Goal: Task Accomplishment & Management: Complete application form

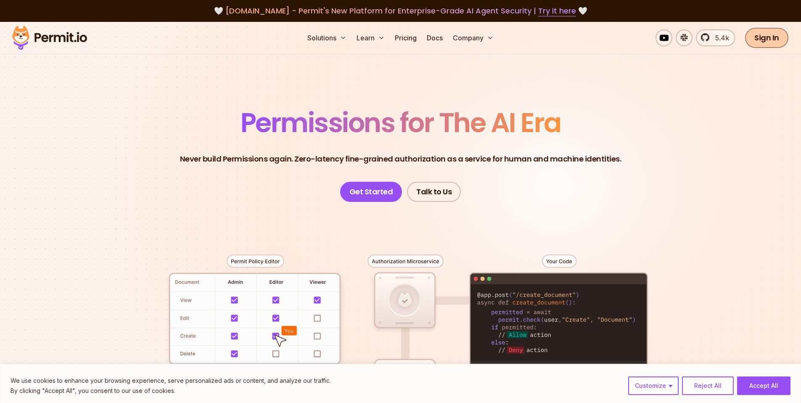
click at [769, 38] on link "Sign In" at bounding box center [766, 38] width 43 height 20
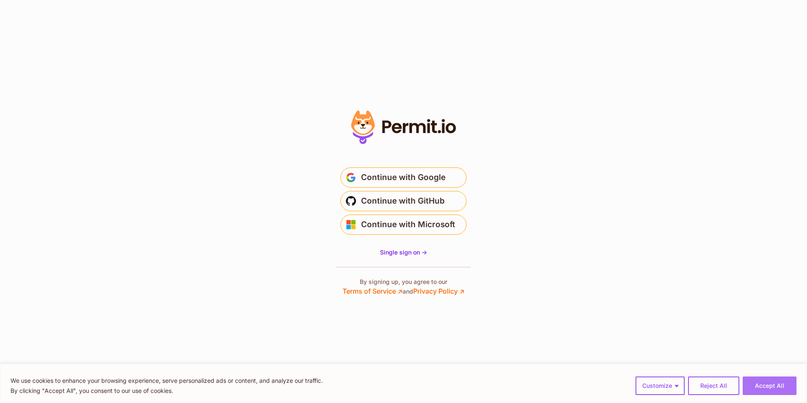
click at [778, 388] on button "Accept All" at bounding box center [770, 385] width 54 height 18
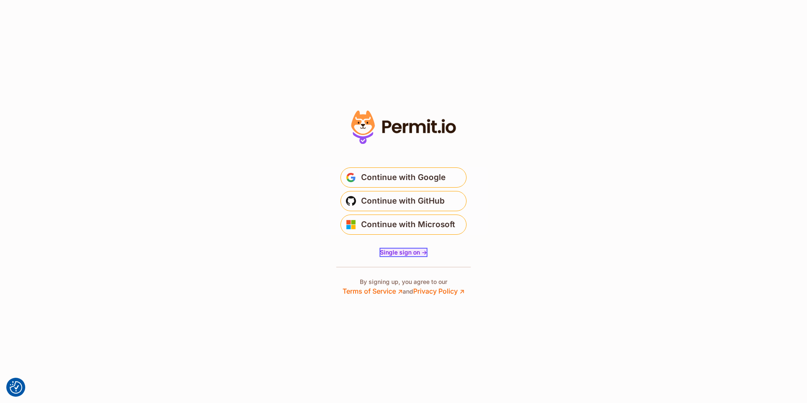
click at [406, 251] on span "Single sign on ->" at bounding box center [403, 251] width 47 height 7
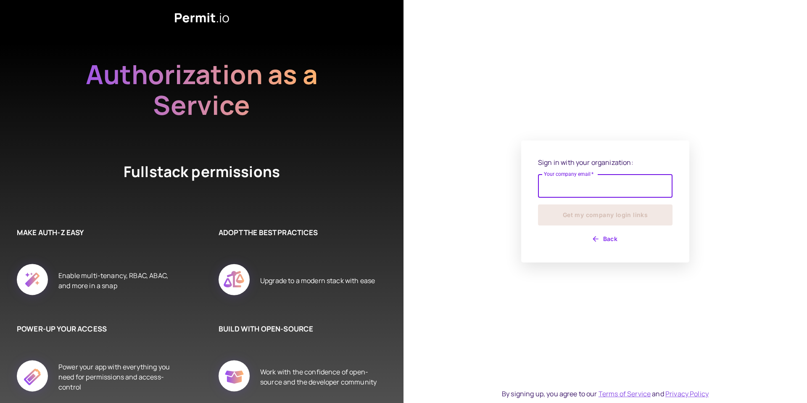
click at [610, 188] on input "Your company email   *" at bounding box center [605, 186] width 135 height 24
type input "**********"
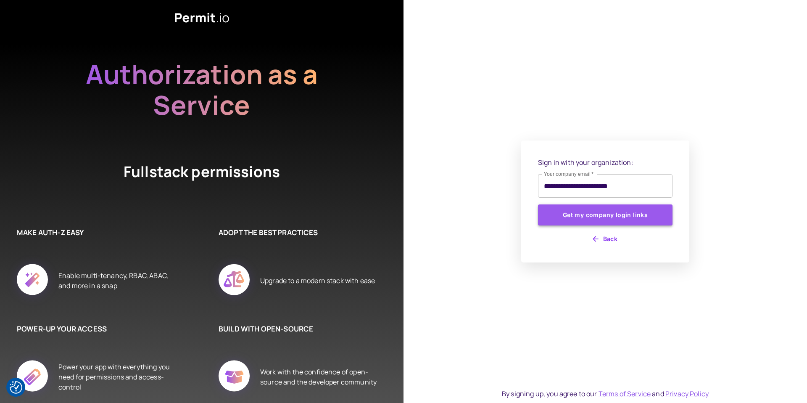
click at [598, 218] on button "Get my company login links" at bounding box center [605, 214] width 135 height 21
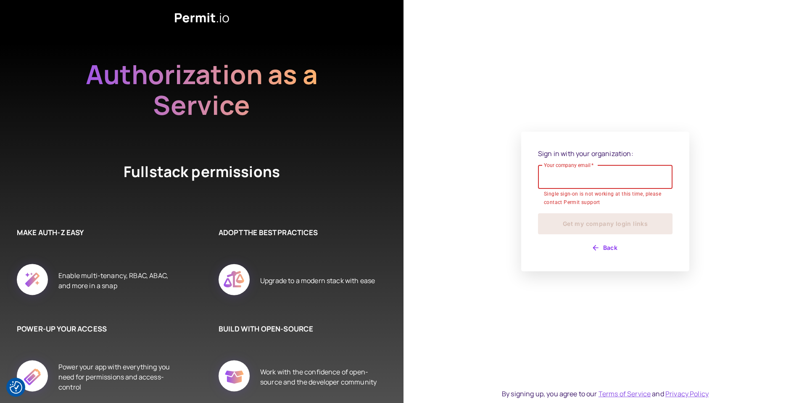
click at [599, 172] on input "Your company email   *" at bounding box center [605, 177] width 135 height 24
click at [596, 97] on div "Sign in with your organization: Your company email   * Your company email   * S…" at bounding box center [606, 201] width 404 height 403
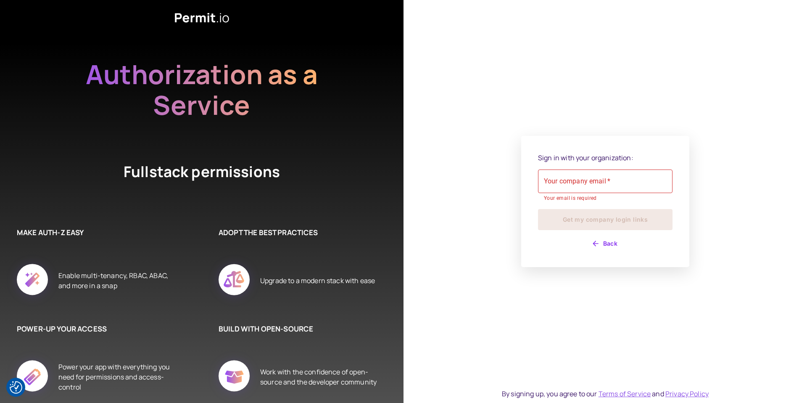
click at [605, 181] on input "Your company email   *" at bounding box center [605, 181] width 135 height 24
click at [595, 103] on div "Sign in with your organization: Your company email   * Your company email   * Y…" at bounding box center [606, 201] width 404 height 403
click at [604, 185] on input "Your company email   *" at bounding box center [605, 181] width 135 height 24
click at [595, 126] on div "Sign in with your organization: Your company email   * Your company email   * Y…" at bounding box center [606, 201] width 404 height 403
click at [592, 180] on input "Your company email   *" at bounding box center [605, 181] width 135 height 24
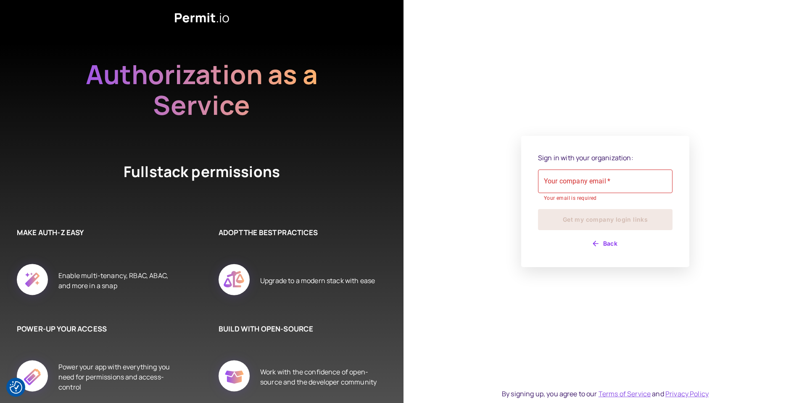
click at [607, 119] on div "Sign in with your organization: Your company email   * Your company email   * Y…" at bounding box center [606, 201] width 404 height 403
click at [587, 185] on input "Your company email   *" at bounding box center [605, 181] width 135 height 24
type input "**********"
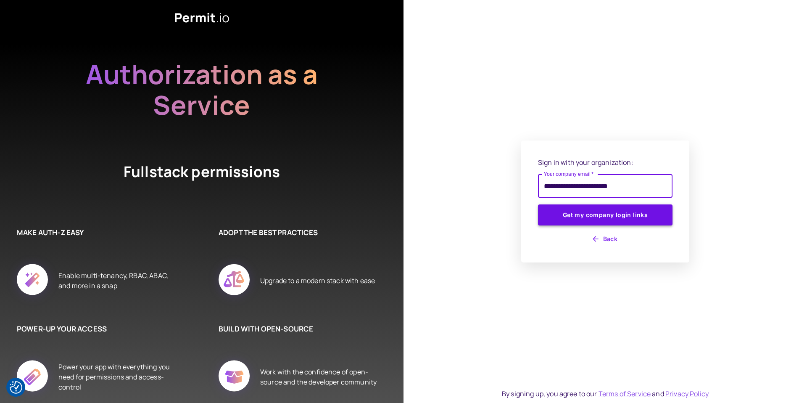
click at [599, 219] on button "Get my company login links" at bounding box center [605, 214] width 135 height 21
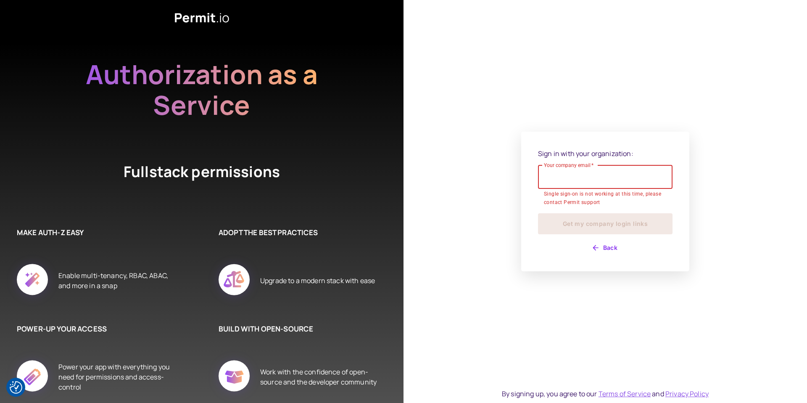
click at [608, 246] on button "Back" at bounding box center [605, 247] width 135 height 13
click at [606, 245] on button "Back" at bounding box center [605, 247] width 135 height 13
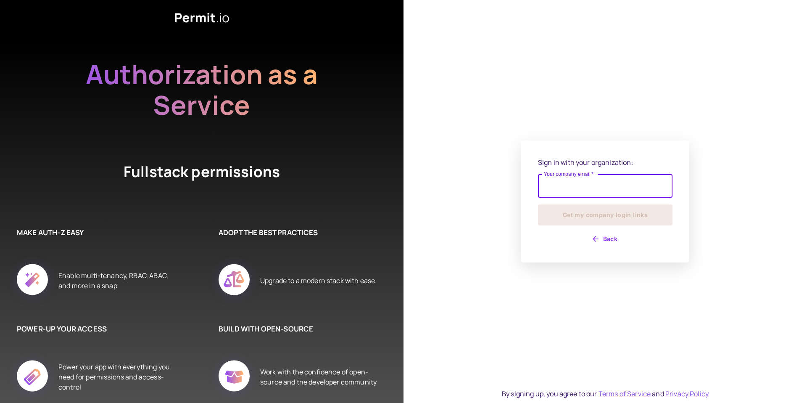
click at [606, 245] on button "Back" at bounding box center [605, 238] width 135 height 13
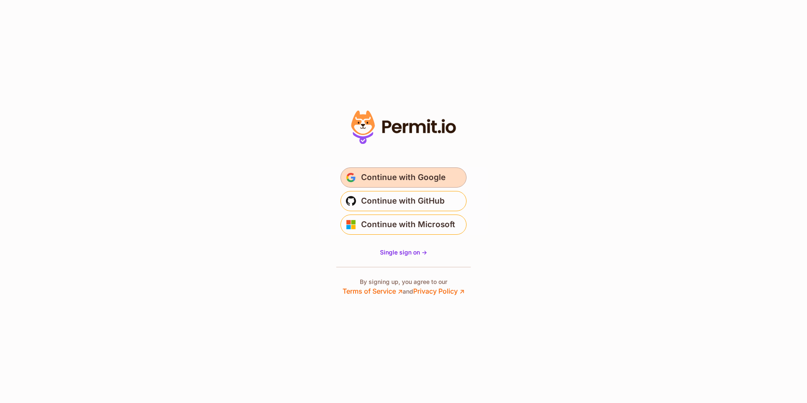
click at [408, 177] on span "Continue with Google" at bounding box center [403, 177] width 85 height 13
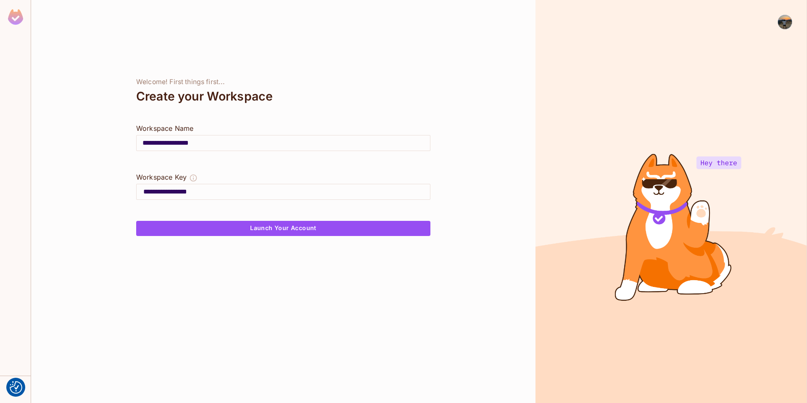
click at [251, 193] on input "**********" at bounding box center [286, 191] width 287 height 13
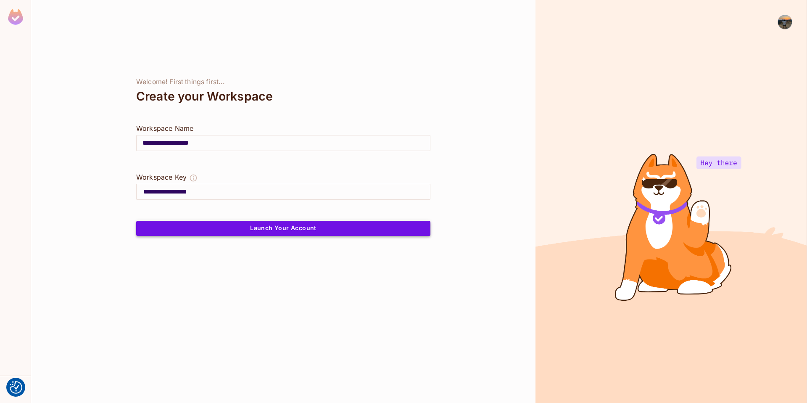
click at [259, 222] on button "Launch Your Account" at bounding box center [283, 228] width 294 height 15
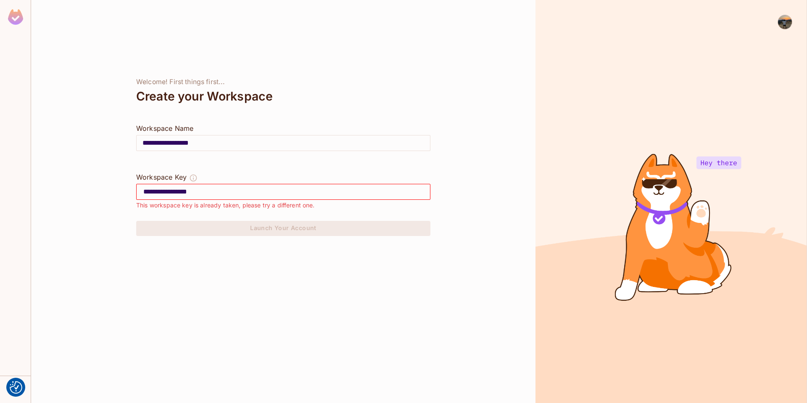
drag, startPoint x: 723, startPoint y: 161, endPoint x: 739, endPoint y: 147, distance: 21.8
click at [724, 162] on div at bounding box center [672, 201] width 272 height 403
click at [786, 21] on img at bounding box center [785, 22] width 14 height 14
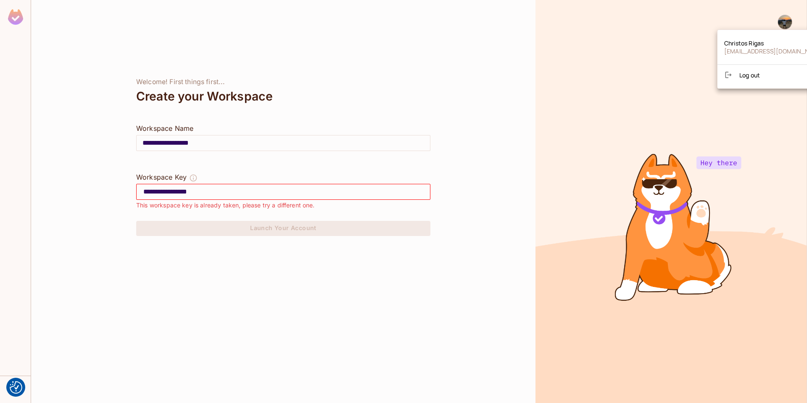
click at [451, 69] on div at bounding box center [403, 201] width 807 height 403
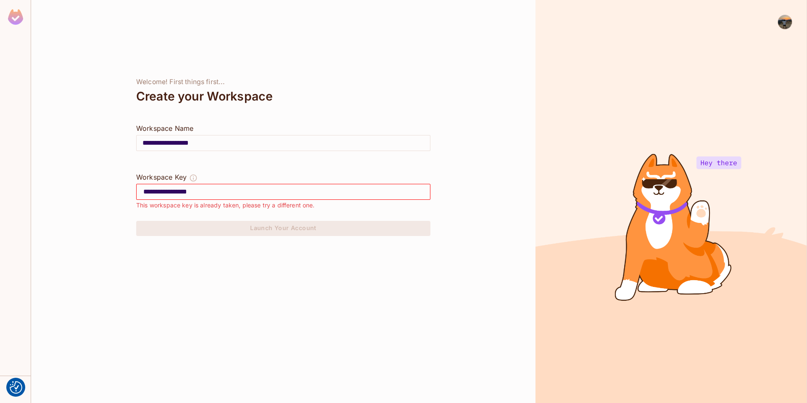
click at [228, 144] on input "**********" at bounding box center [283, 143] width 293 height 24
click at [229, 144] on input "**********" at bounding box center [283, 143] width 293 height 24
click at [242, 34] on div "**********" at bounding box center [283, 201] width 505 height 403
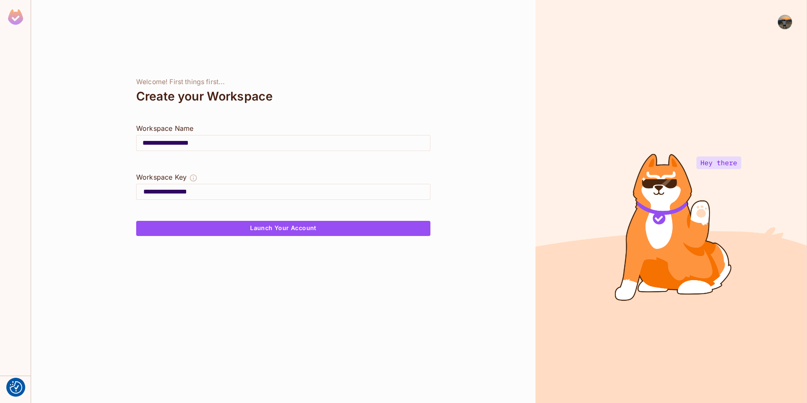
click at [783, 24] on img at bounding box center [785, 22] width 14 height 14
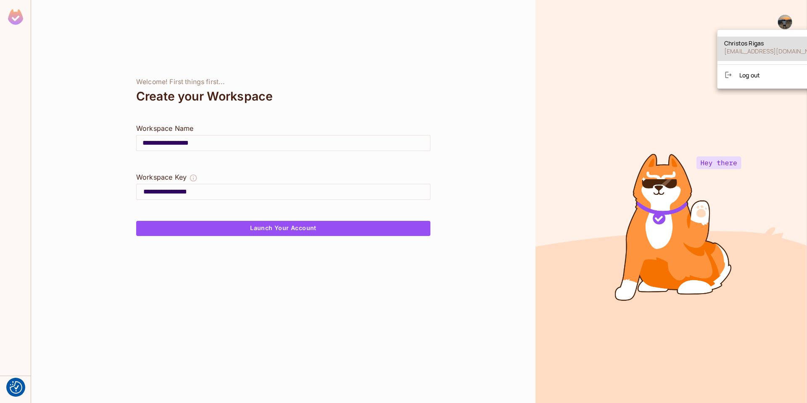
click at [743, 76] on span "Log out" at bounding box center [750, 75] width 21 height 8
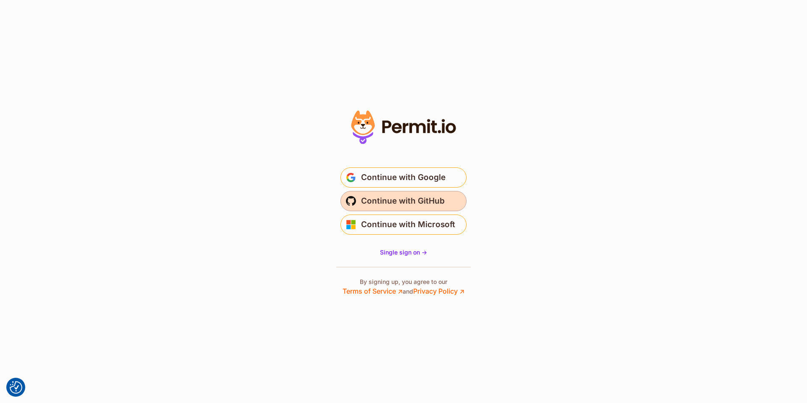
click at [406, 203] on span "Continue with GitHub" at bounding box center [403, 200] width 84 height 13
click at [399, 253] on span "Single sign on ->" at bounding box center [403, 251] width 47 height 7
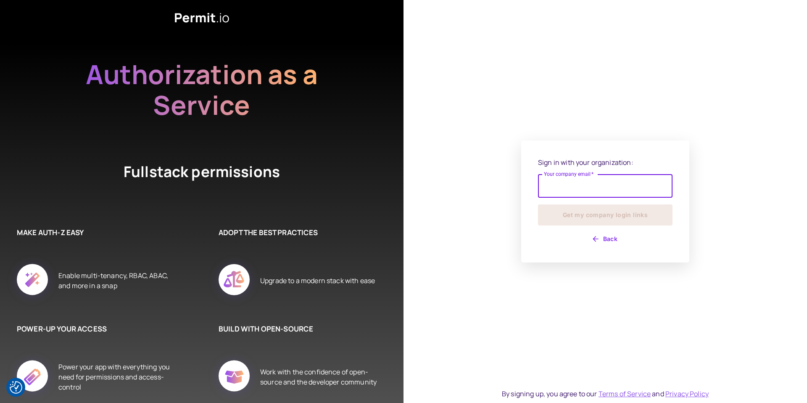
click at [583, 179] on input "Your company email   *" at bounding box center [605, 186] width 135 height 24
type input "**********"
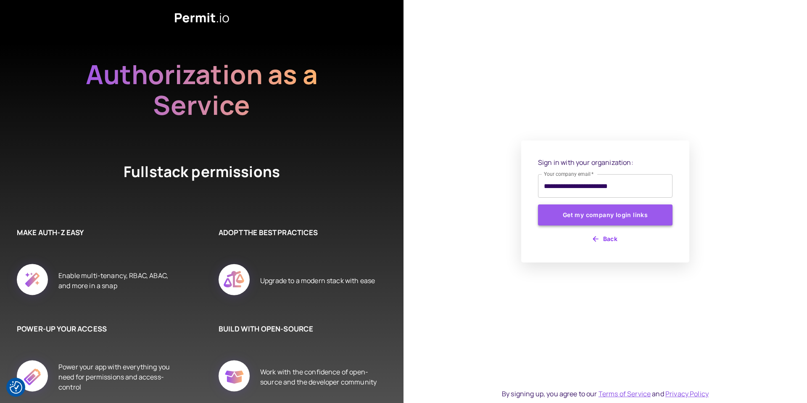
click at [600, 217] on button "Get my company login links" at bounding box center [605, 214] width 135 height 21
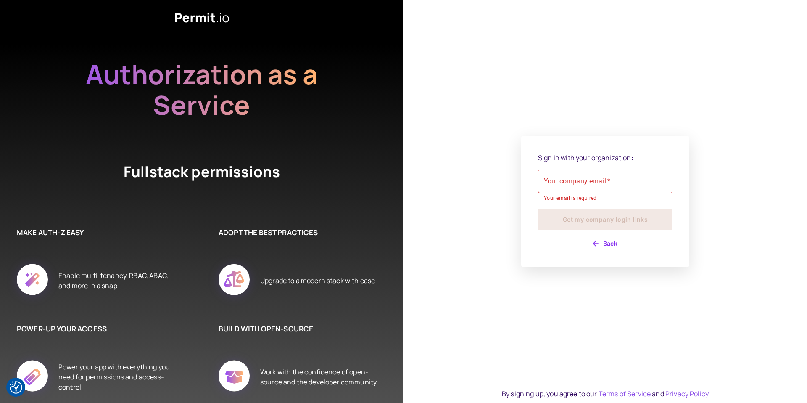
click at [616, 63] on div "Sign in with your organization: Your company email   * Your company email   * Y…" at bounding box center [606, 201] width 404 height 403
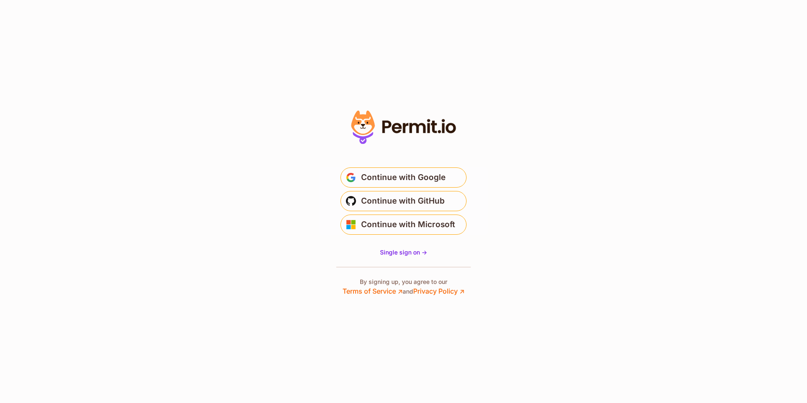
click at [390, 61] on section "* Or" at bounding box center [403, 201] width 807 height 403
